Goal: Find specific page/section: Find specific page/section

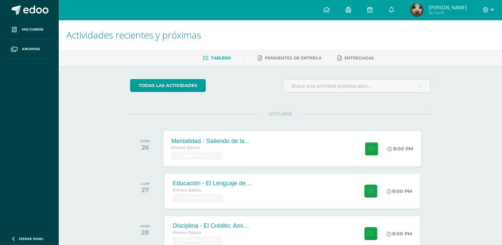
click at [214, 143] on div "Mentalidad - Saliendo de la Carrera de la Rata" at bounding box center [212, 140] width 80 height 7
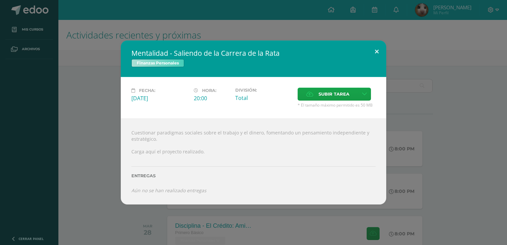
click at [379, 51] on button at bounding box center [377, 52] width 19 height 23
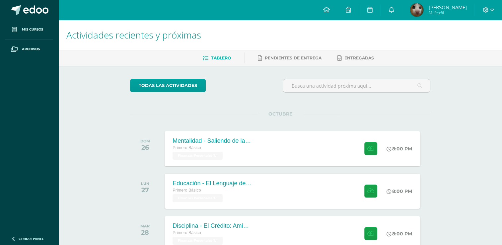
click at [454, 9] on span "[PERSON_NAME]" at bounding box center [448, 7] width 38 height 7
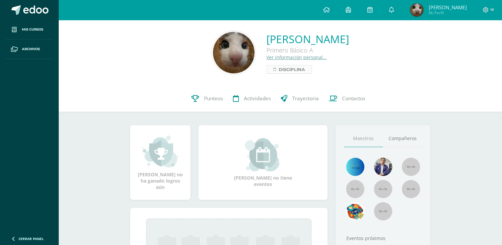
click at [279, 71] on span "Disciplina" at bounding box center [292, 69] width 26 height 8
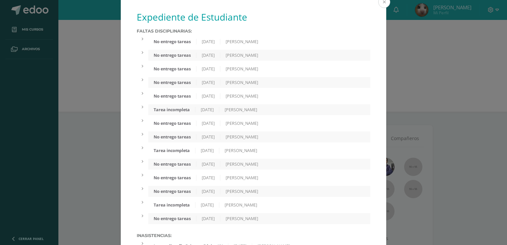
click at [382, 2] on button at bounding box center [385, 2] width 12 height 12
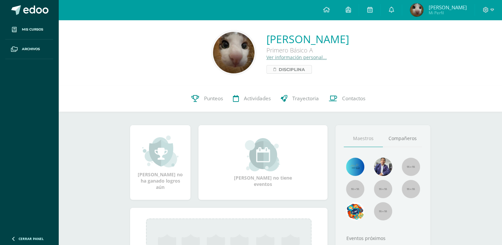
click at [279, 69] on span "Disciplina" at bounding box center [292, 69] width 26 height 8
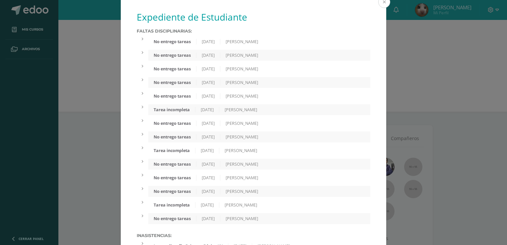
click at [381, 3] on button at bounding box center [385, 2] width 12 height 12
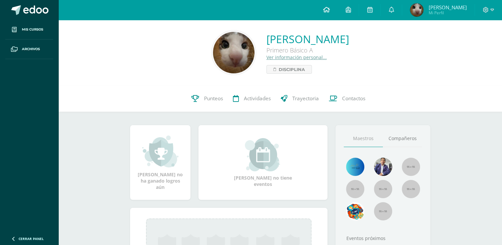
click at [330, 11] on icon at bounding box center [326, 10] width 7 height 6
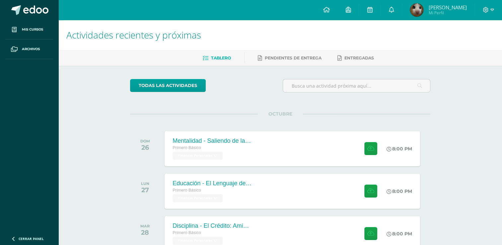
click at [422, 11] on span "Luisa Sofia Mi Perfil" at bounding box center [438, 9] width 59 height 13
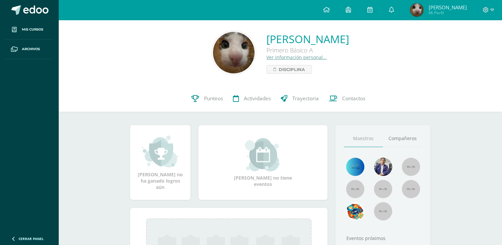
click at [358, 10] on link at bounding box center [348, 10] width 21 height 20
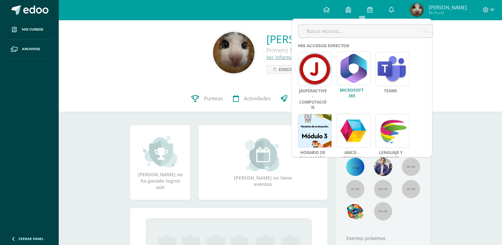
scroll to position [119, 0]
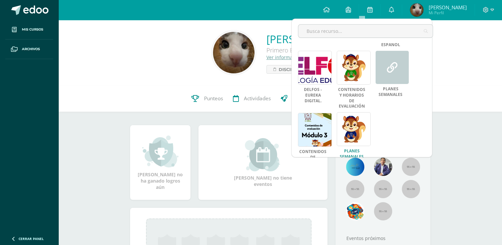
click at [354, 114] on link at bounding box center [354, 129] width 34 height 34
